Goal: Book appointment/travel/reservation

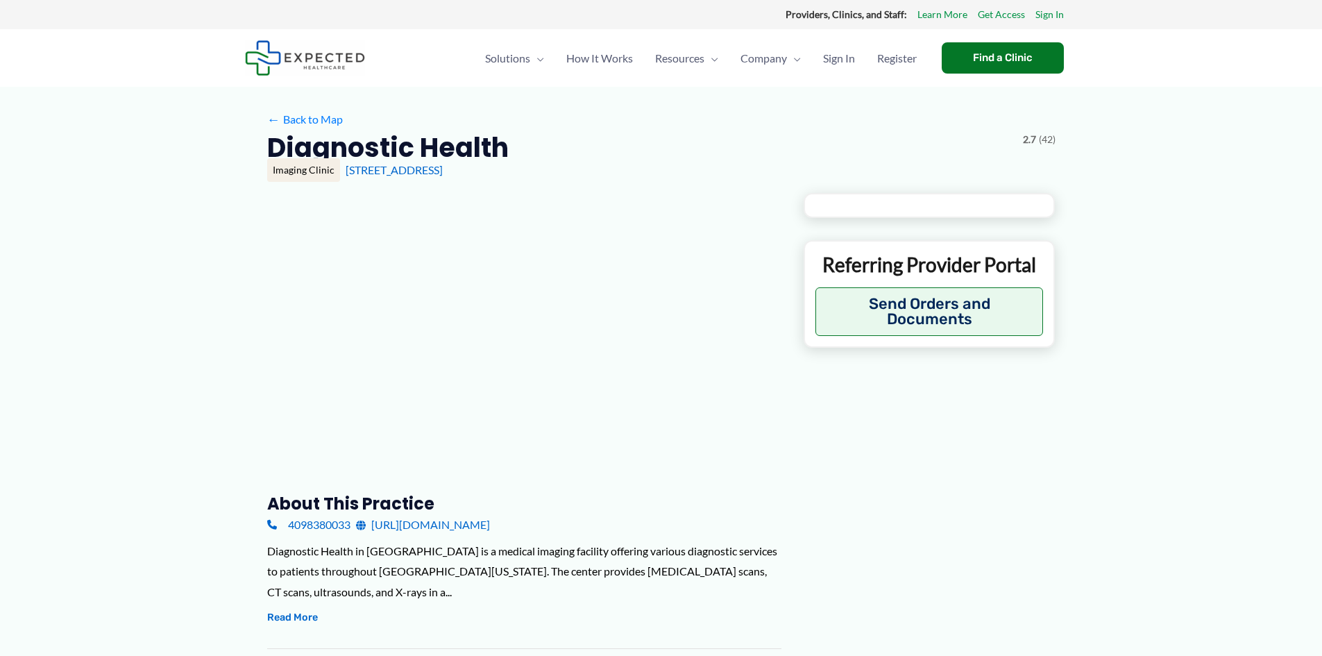
type input "**********"
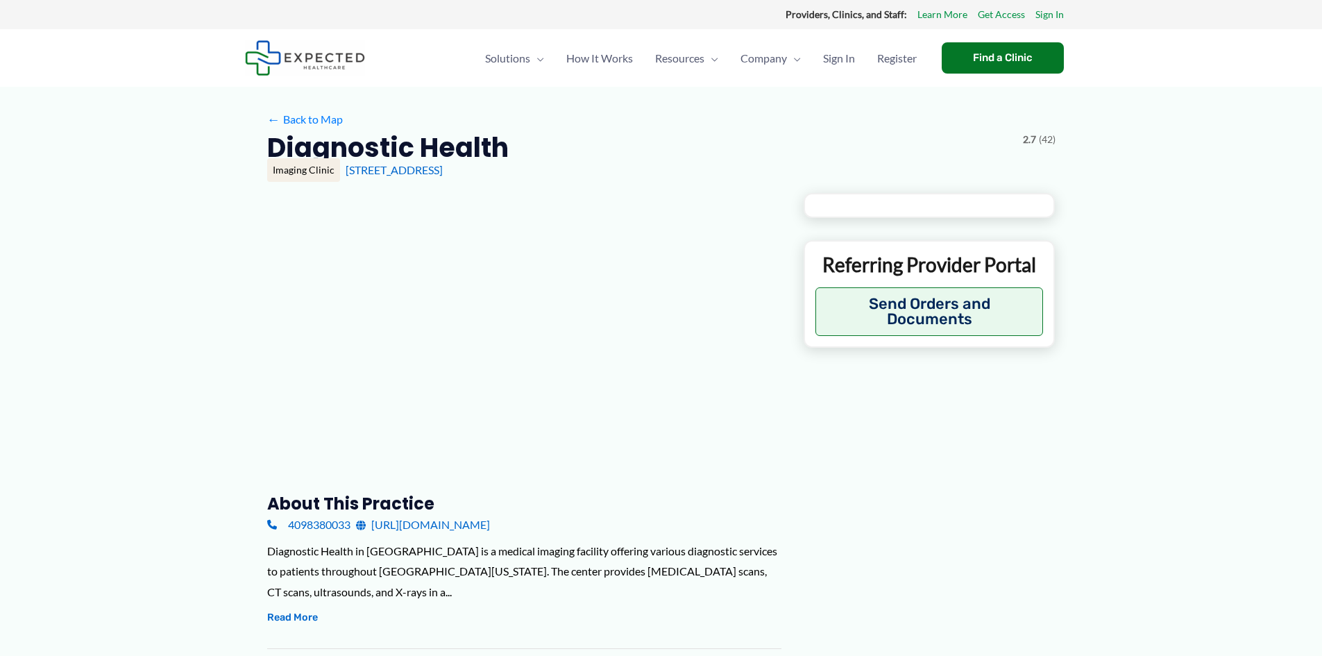
type input "**********"
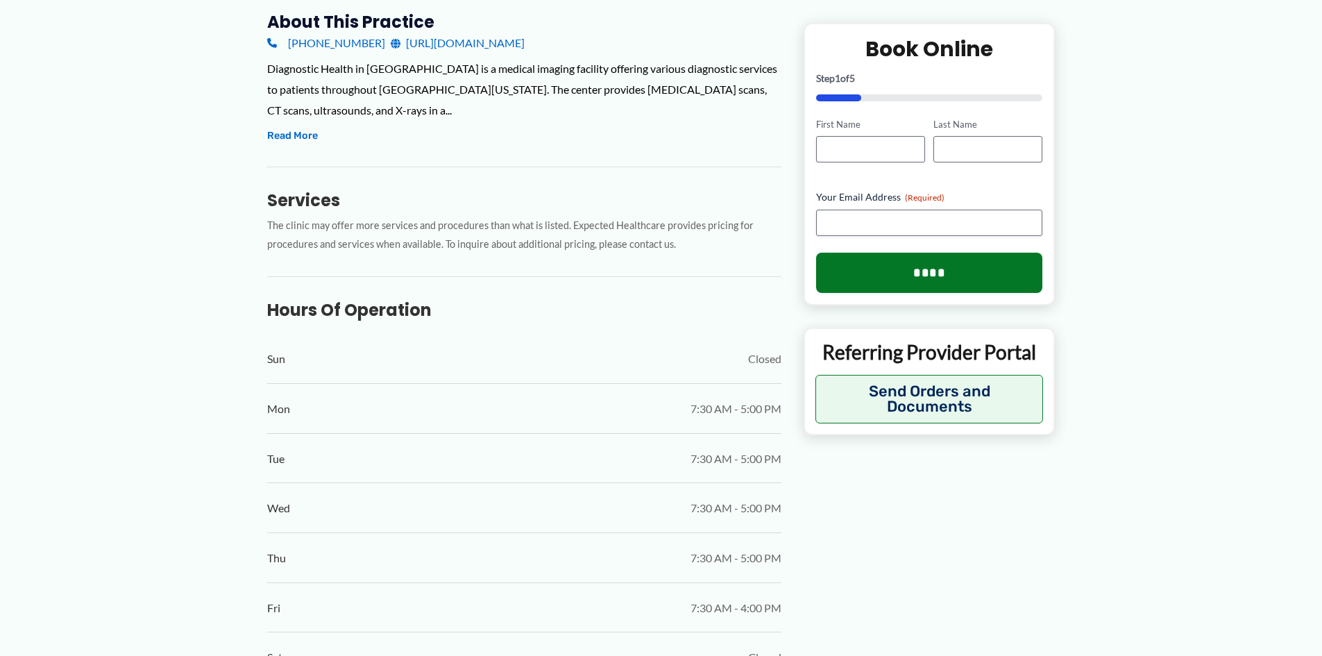
scroll to position [555, 0]
